Goal: Information Seeking & Learning: Learn about a topic

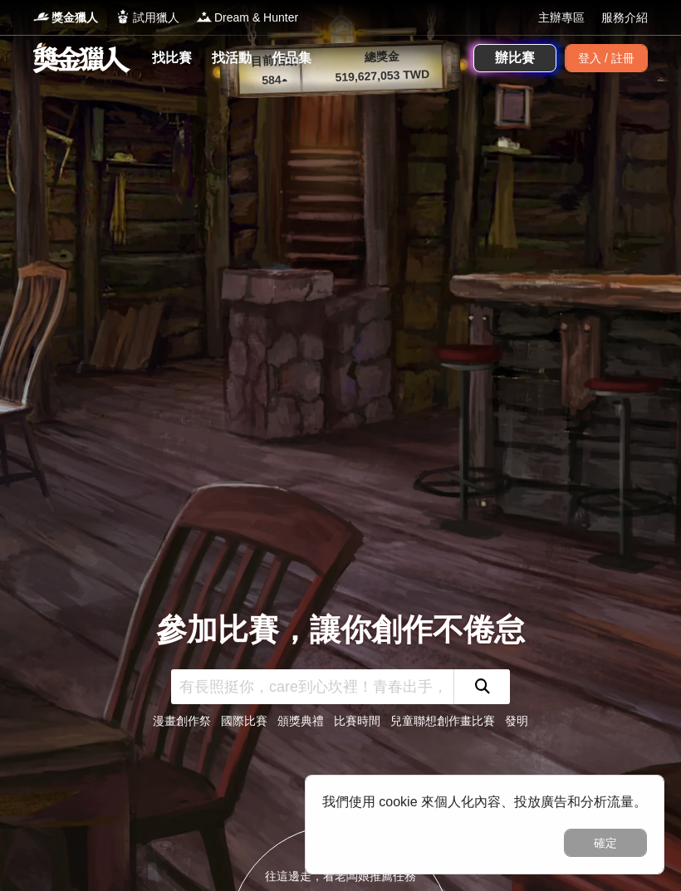
click at [626, 56] on div "登入 / 註冊" at bounding box center [606, 58] width 83 height 28
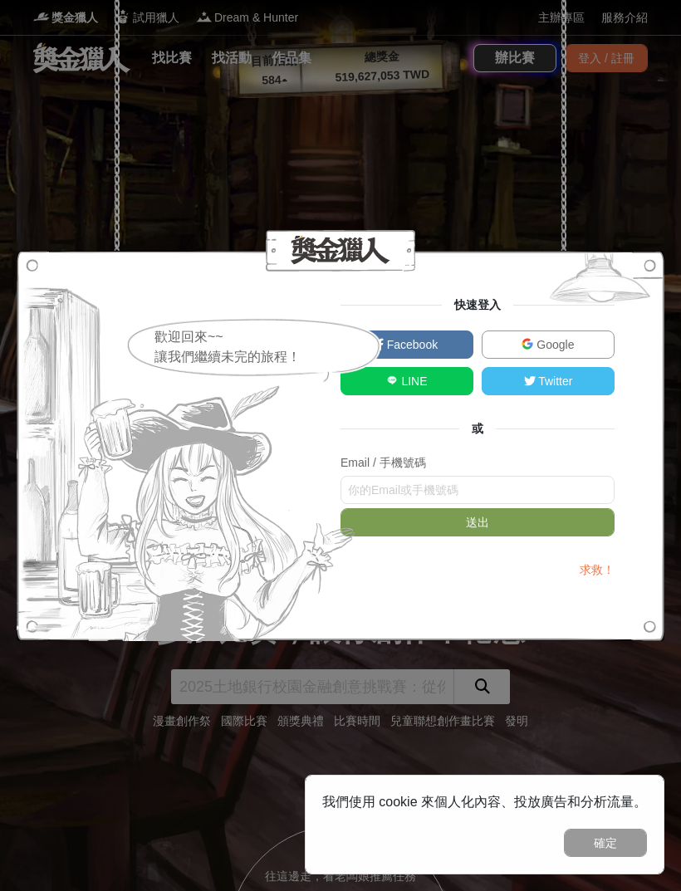
click at [567, 344] on span "Google" at bounding box center [553, 344] width 41 height 13
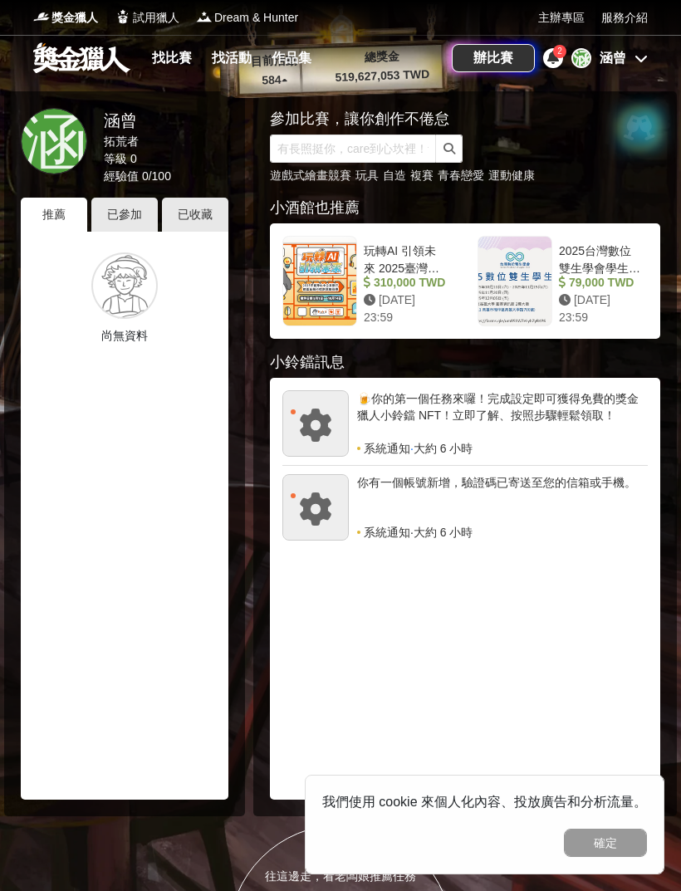
click at [177, 59] on link "找比賽" at bounding box center [171, 58] width 53 height 23
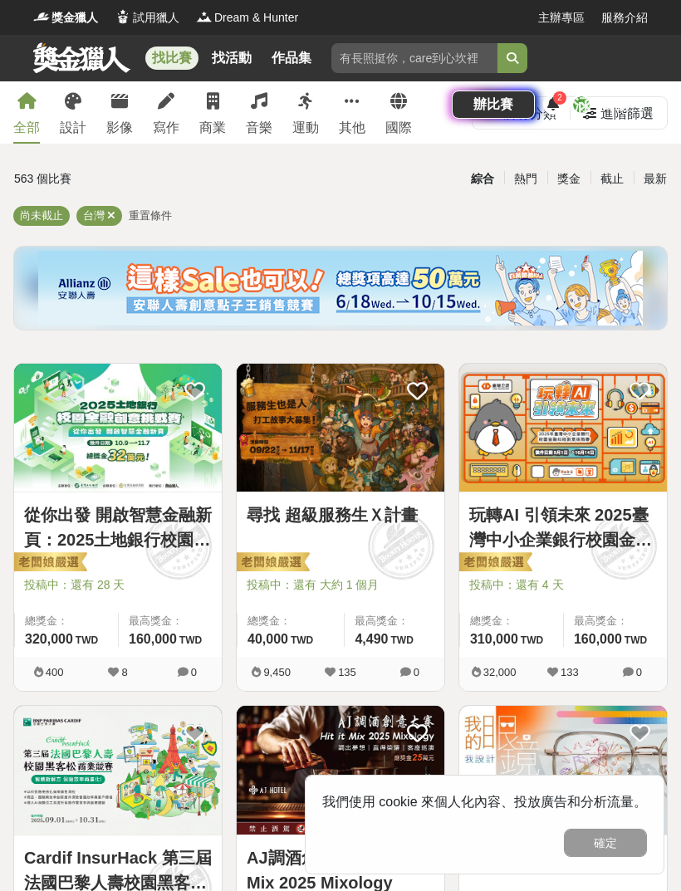
click at [431, 68] on input "search" at bounding box center [414, 58] width 166 height 30
click at [431, 54] on input "search" at bounding box center [414, 58] width 166 height 30
type input "燦坤"
click at [513, 58] on button "submit" at bounding box center [513, 58] width 30 height 30
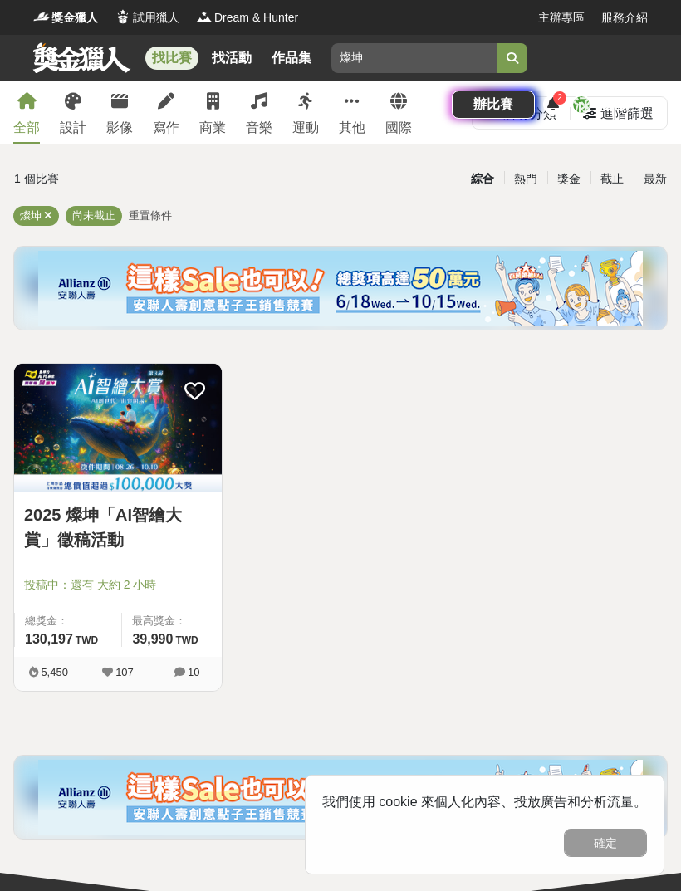
click at [505, 59] on button "submit" at bounding box center [513, 58] width 30 height 30
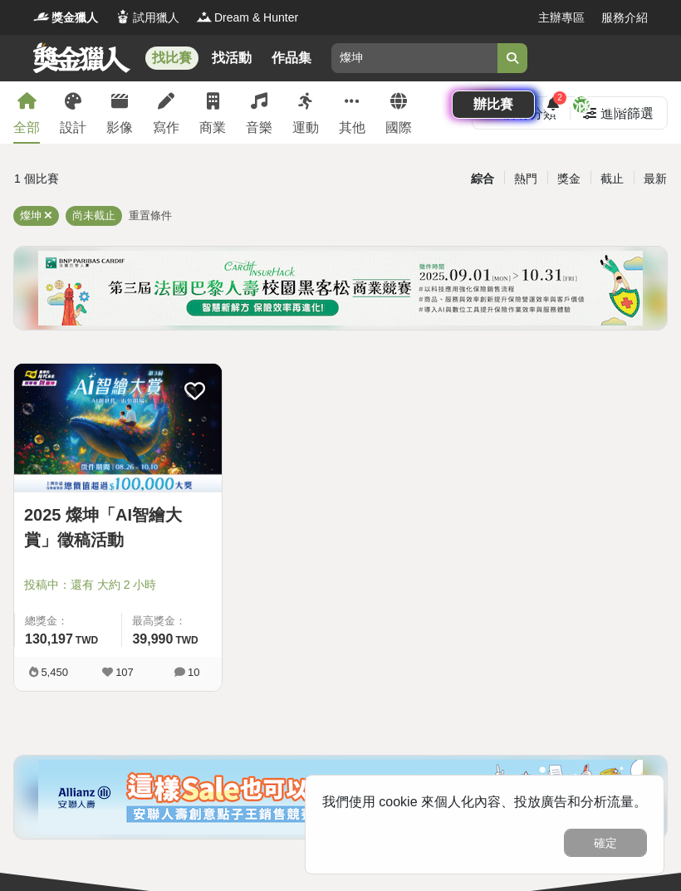
click at [82, 432] on img at bounding box center [118, 428] width 208 height 128
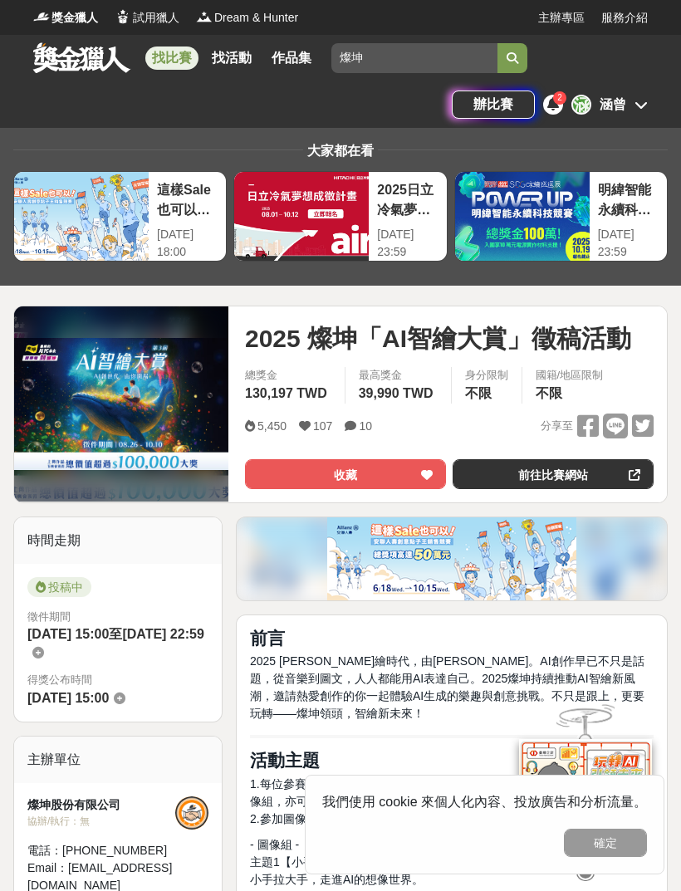
click at [573, 474] on link "前往比賽網站" at bounding box center [553, 474] width 201 height 30
